Goal: Task Accomplishment & Management: Use online tool/utility

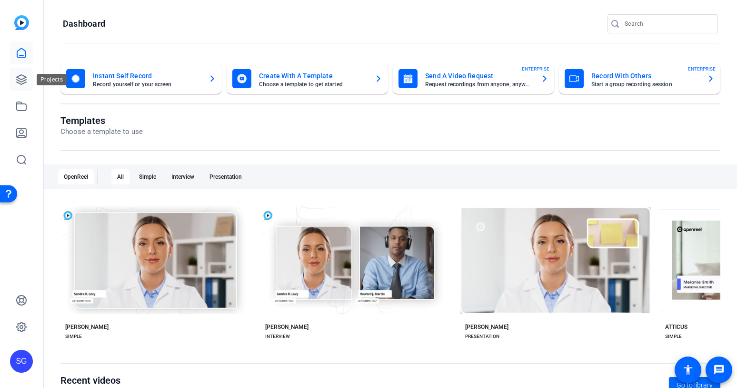
click at [27, 78] on icon at bounding box center [21, 79] width 11 height 11
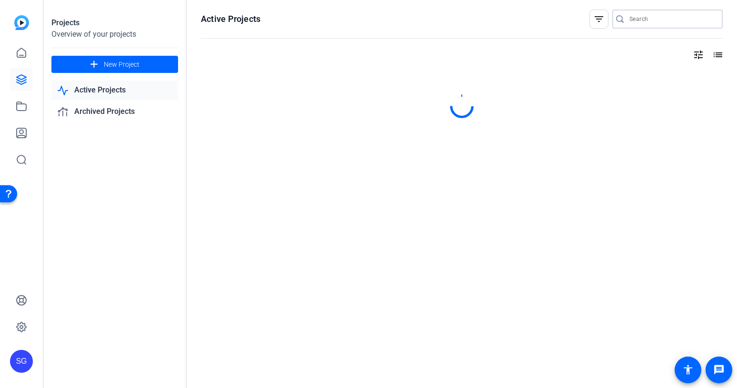
click at [648, 16] on input "Search" at bounding box center [673, 18] width 86 height 11
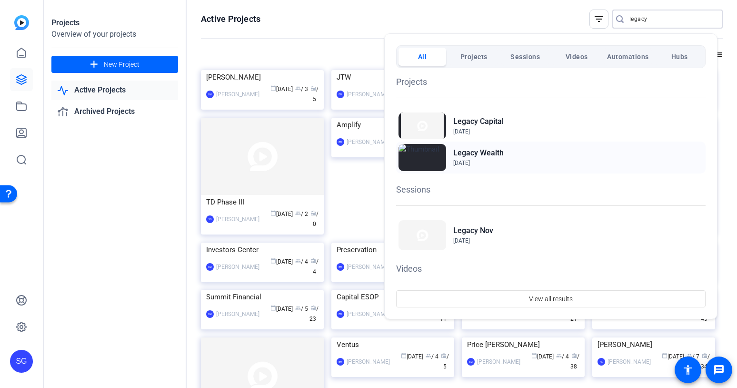
type input "legacy"
click at [497, 149] on h2 "Legacy Wealth" at bounding box center [479, 152] width 50 height 11
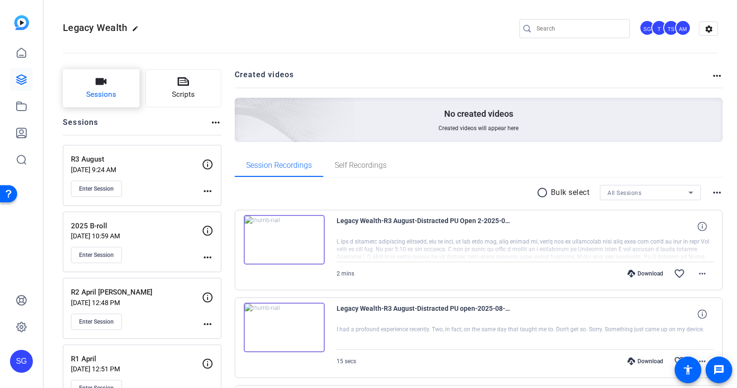
click at [102, 82] on icon "button" at bounding box center [101, 81] width 11 height 7
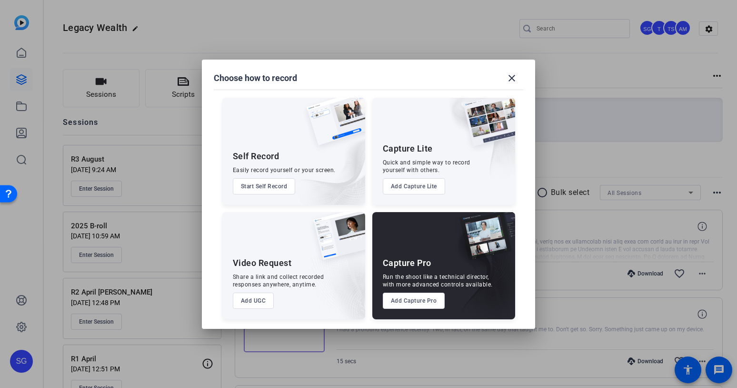
click at [417, 302] on button "Add Capture Pro" at bounding box center [414, 300] width 62 height 16
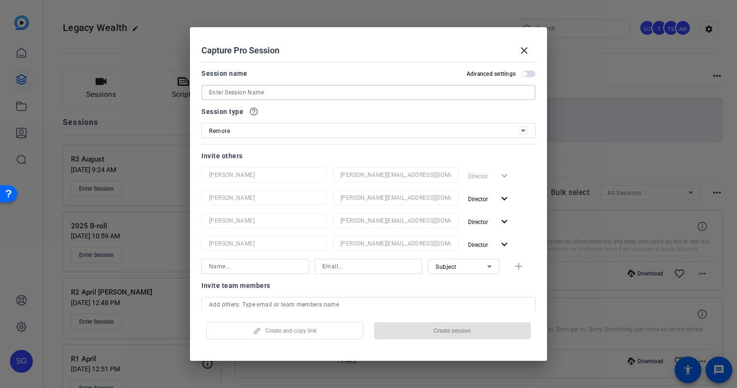
click at [303, 91] on input at bounding box center [368, 92] width 319 height 11
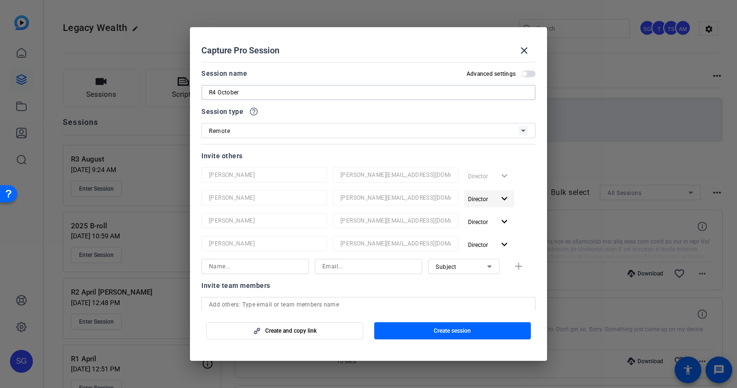
type input "R4 October"
click at [499, 194] on mat-icon "expand_more" at bounding box center [505, 199] width 12 height 12
click at [489, 236] on span "Remove User" at bounding box center [484, 235] width 35 height 7
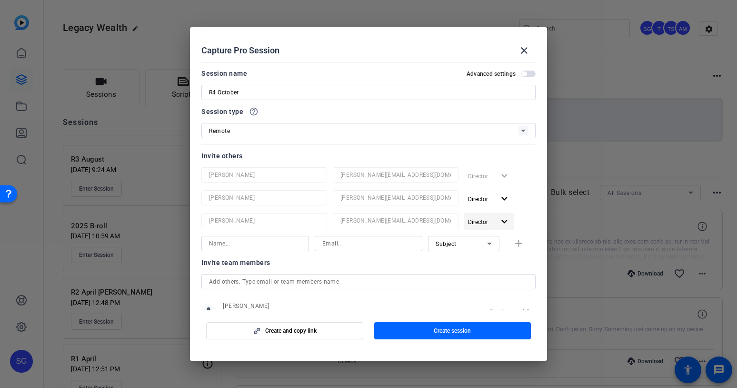
click at [500, 217] on mat-icon "expand_more" at bounding box center [505, 222] width 12 height 12
click at [487, 258] on span "Remove User" at bounding box center [484, 258] width 35 height 7
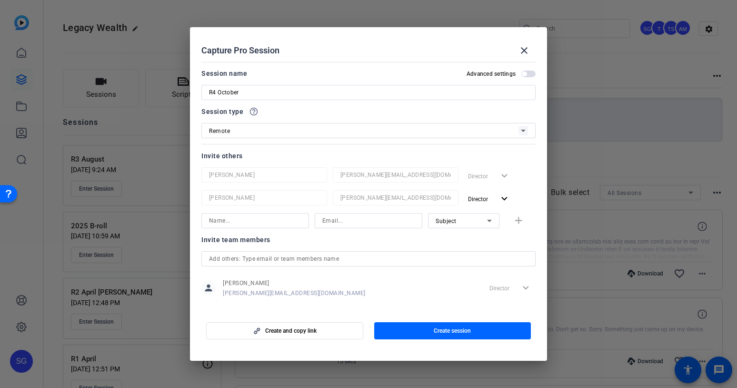
click at [248, 259] on input "text" at bounding box center [368, 258] width 319 height 11
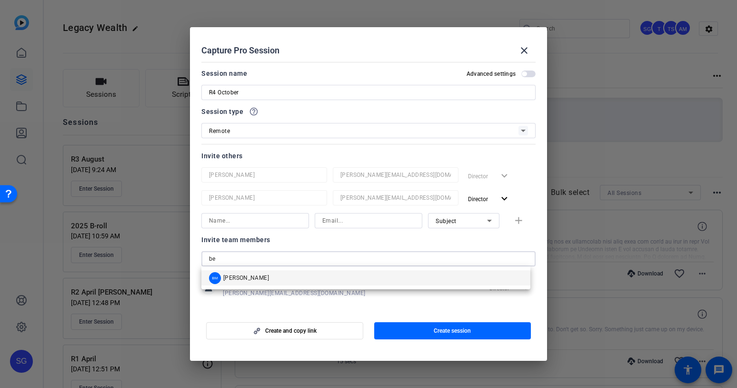
type input "be"
click at [244, 280] on span "[PERSON_NAME]" at bounding box center [246, 278] width 46 height 8
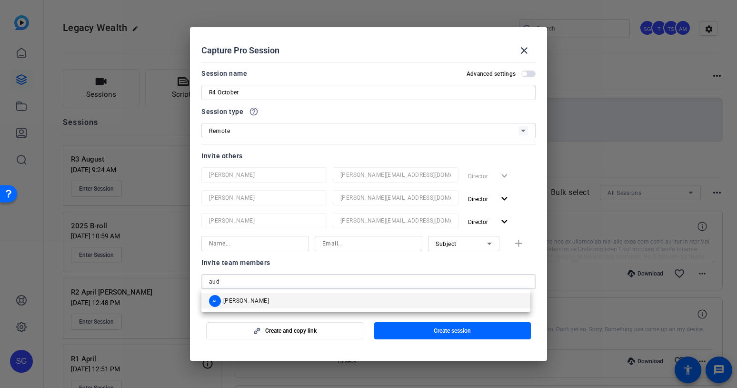
type input "aud"
click at [244, 300] on span "[PERSON_NAME]" at bounding box center [246, 301] width 46 height 8
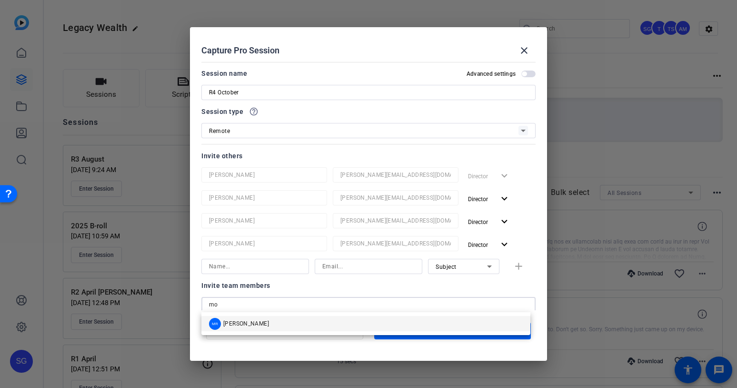
type input "mo"
click at [246, 320] on span "[PERSON_NAME]" at bounding box center [246, 324] width 46 height 8
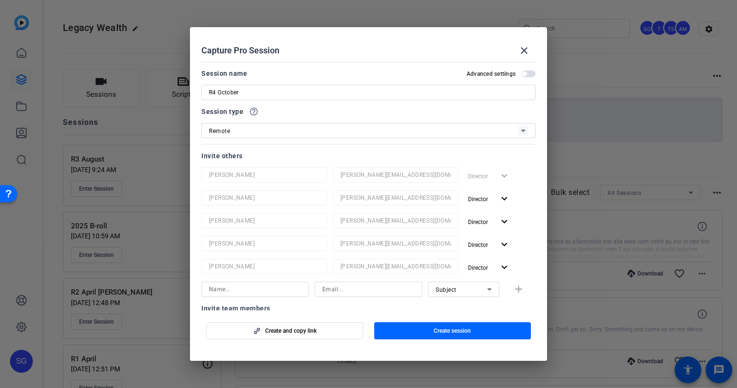
scroll to position [2, 0]
click at [451, 327] on span "Create session" at bounding box center [452, 331] width 37 height 8
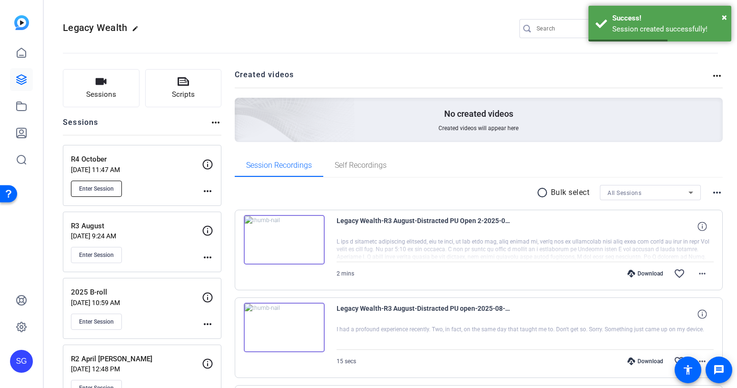
click at [91, 187] on span "Enter Session" at bounding box center [96, 189] width 35 height 8
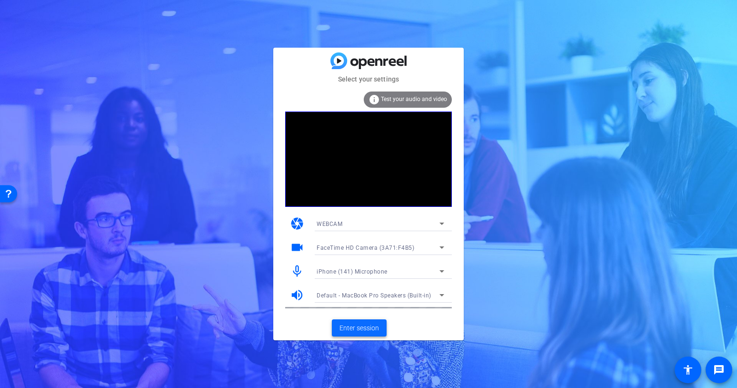
click at [362, 323] on span "Enter session" at bounding box center [360, 328] width 40 height 10
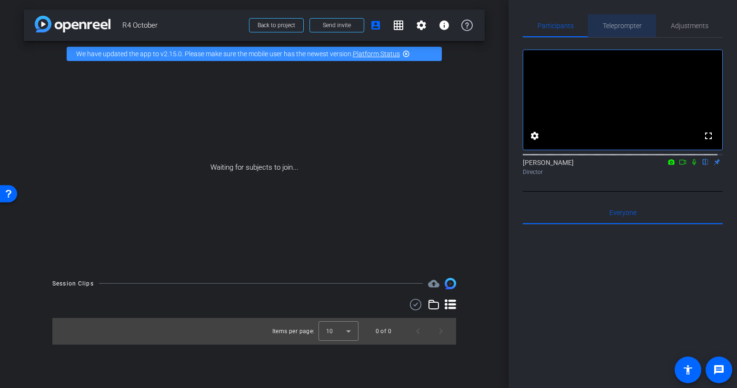
click at [620, 24] on span "Teleprompter" at bounding box center [622, 25] width 39 height 7
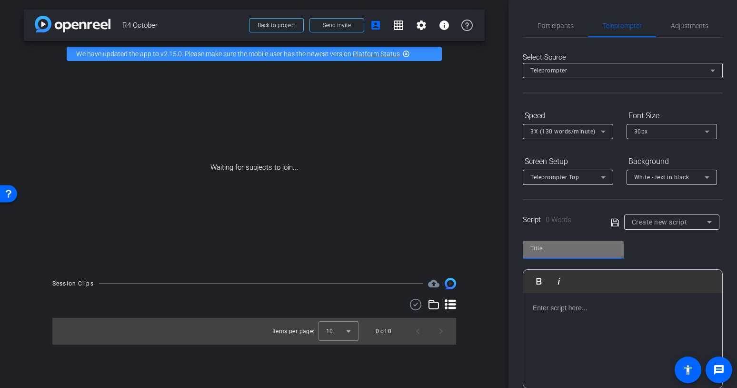
click at [589, 249] on input "text" at bounding box center [574, 247] width 86 height 11
type input "Vancident"
click at [567, 309] on p at bounding box center [623, 307] width 180 height 10
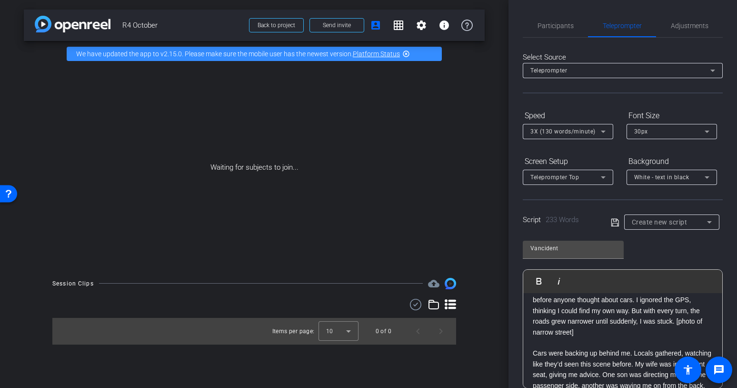
scroll to position [115, 0]
drag, startPoint x: 623, startPoint y: 333, endPoint x: 553, endPoint y: 336, distance: 70.6
click at [553, 336] on p "That was me, driving a ten-passenger van through the ancient city of Ostuni in …" at bounding box center [623, 293] width 180 height 85
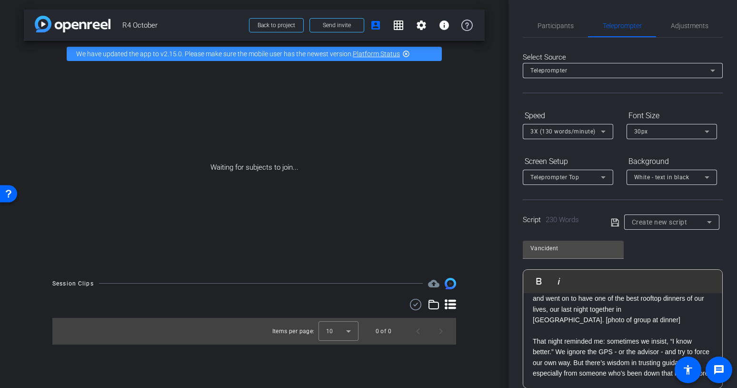
scroll to position [268, 0]
drag, startPoint x: 683, startPoint y: 316, endPoint x: 702, endPoint y: 324, distance: 20.7
click at [702, 324] on p "The relief was overwhelming. We laughed, thanked the Lord, and went on to have …" at bounding box center [623, 303] width 180 height 43
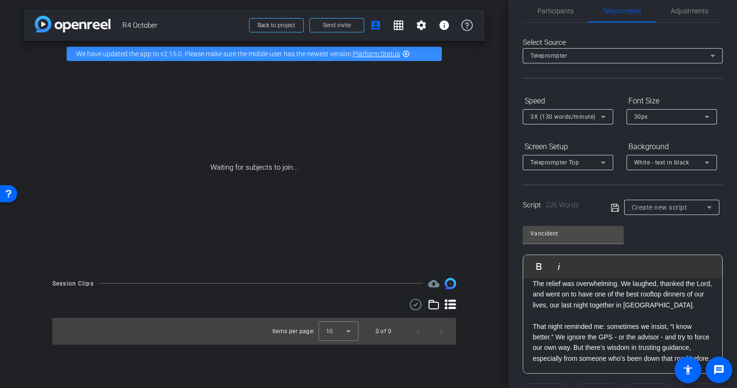
scroll to position [20, 0]
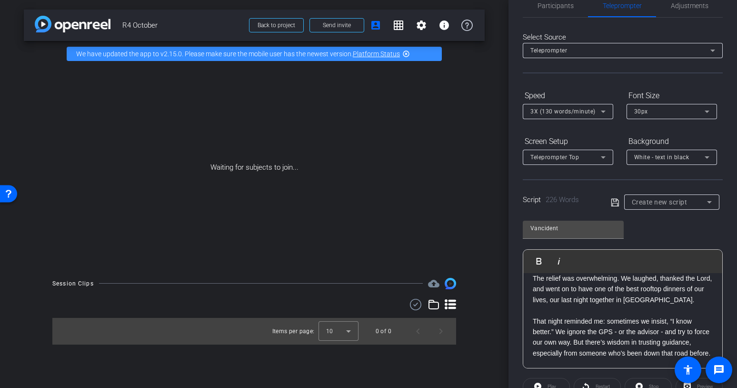
click at [614, 201] on icon at bounding box center [615, 202] width 8 height 8
click at [654, 201] on span "Vancident" at bounding box center [646, 202] width 29 height 7
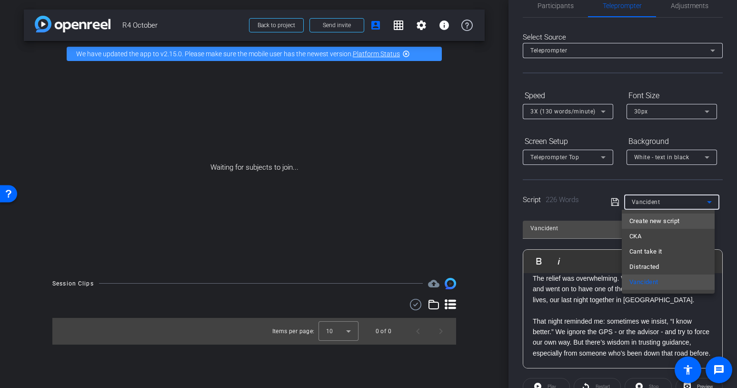
click at [655, 218] on span "Create new script" at bounding box center [655, 220] width 50 height 11
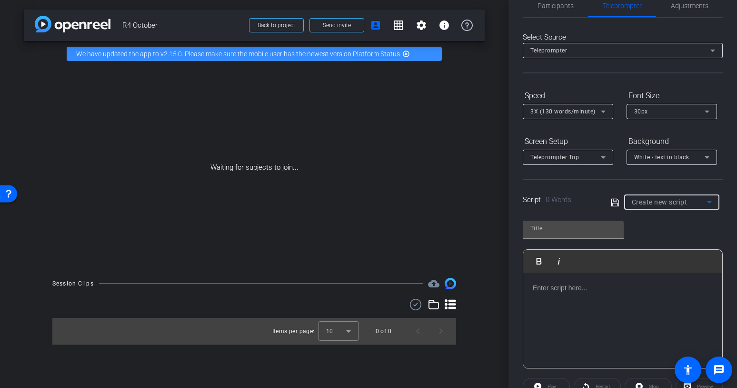
scroll to position [0, 0]
click at [551, 228] on input "text" at bounding box center [574, 227] width 86 height 11
type input "Boring Approach"
click at [541, 285] on p at bounding box center [623, 287] width 180 height 10
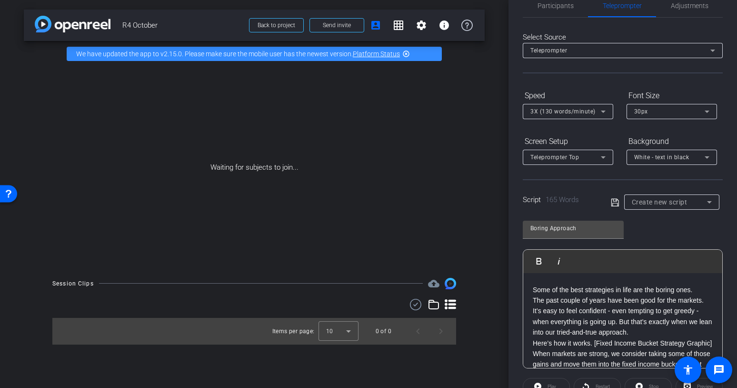
scroll to position [32, 0]
click at [647, 319] on p "The past couple of years have been good for the markets. It’s easy to feel conf…" at bounding box center [623, 314] width 180 height 43
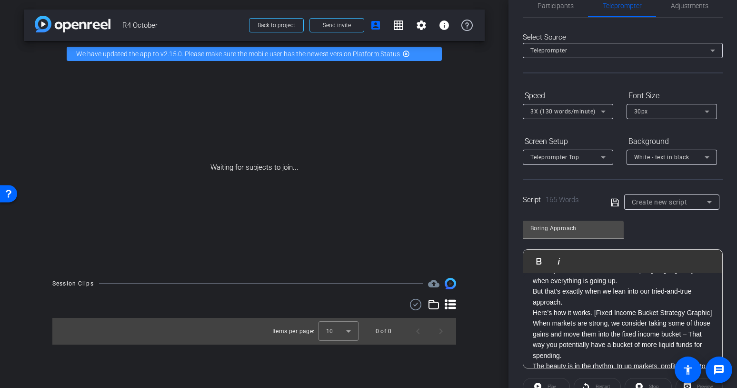
scroll to position [80, 0]
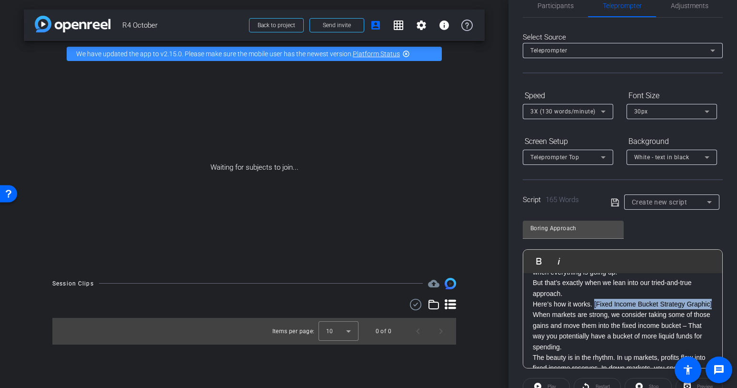
drag, startPoint x: 594, startPoint y: 304, endPoint x: 609, endPoint y: 311, distance: 16.8
click at [609, 309] on p "Here’s how it works. [Fixed Income Bucket Strategy Graphic]" at bounding box center [623, 304] width 180 height 10
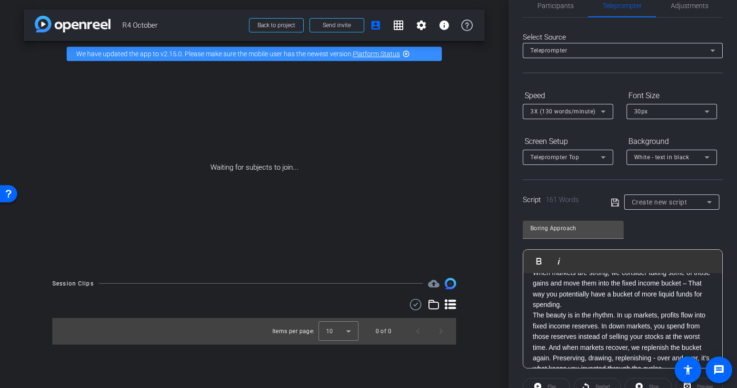
scroll to position [133, 0]
click at [610, 303] on p "When markets are strong, we consider taking some of those gains and move them i…" at bounding box center [623, 287] width 180 height 43
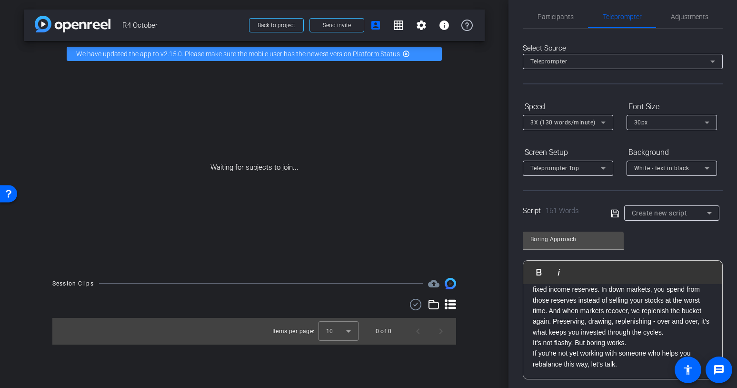
scroll to position [201, 0]
click at [591, 332] on p "The beauty is in the rhythm. In up markets, profits flow into fixed income rese…" at bounding box center [623, 305] width 180 height 64
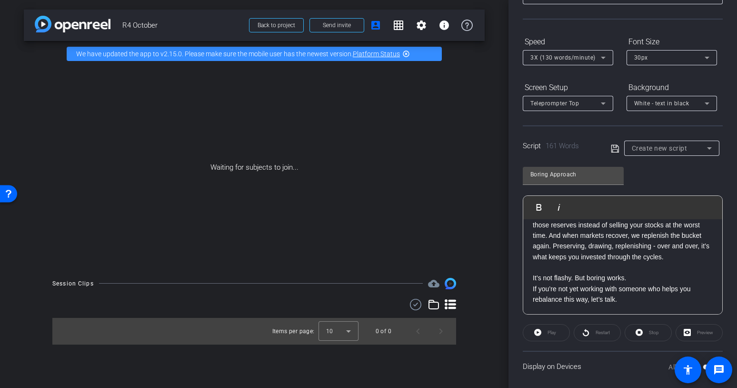
scroll to position [81, 0]
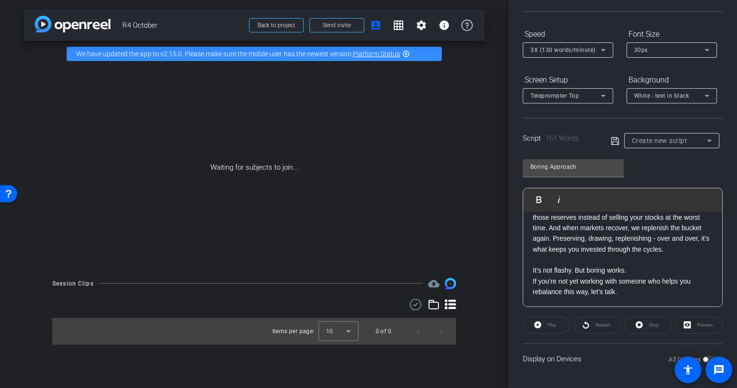
click at [611, 137] on icon at bounding box center [615, 141] width 8 height 8
